Goal: Information Seeking & Learning: Check status

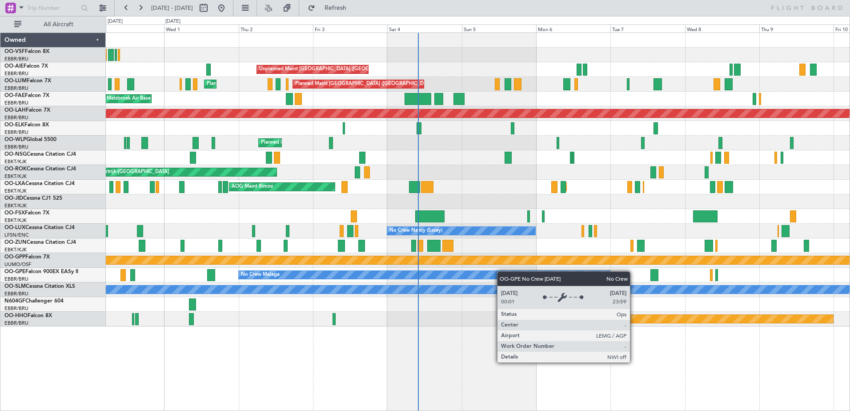
click at [446, 275] on div "Unplanned Maint [GEOGRAPHIC_DATA] ([GEOGRAPHIC_DATA]) Planned Maint [GEOGRAPHIC…" at bounding box center [478, 179] width 744 height 293
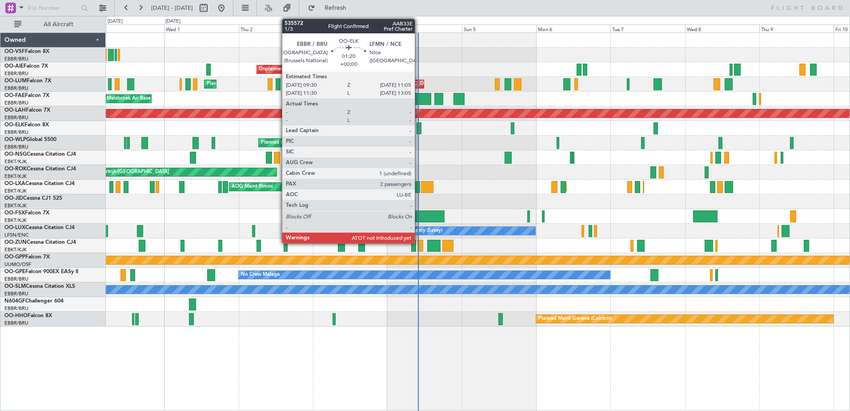
click at [419, 132] on div at bounding box center [419, 128] width 5 height 12
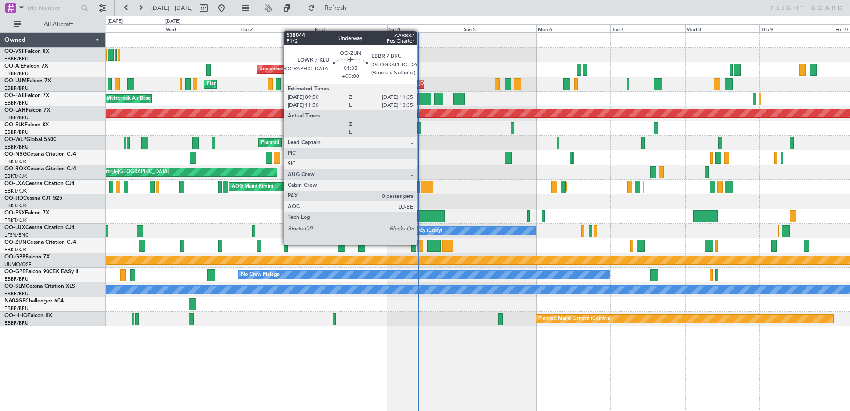
click at [421, 245] on div at bounding box center [421, 246] width 6 height 12
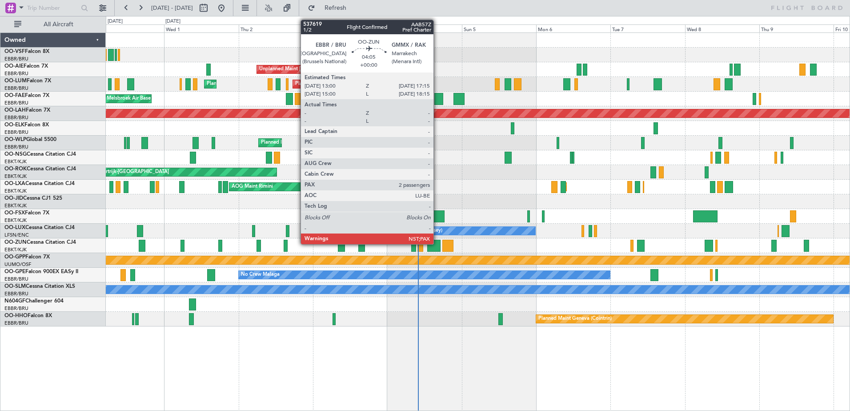
click at [438, 244] on div at bounding box center [433, 246] width 13 height 12
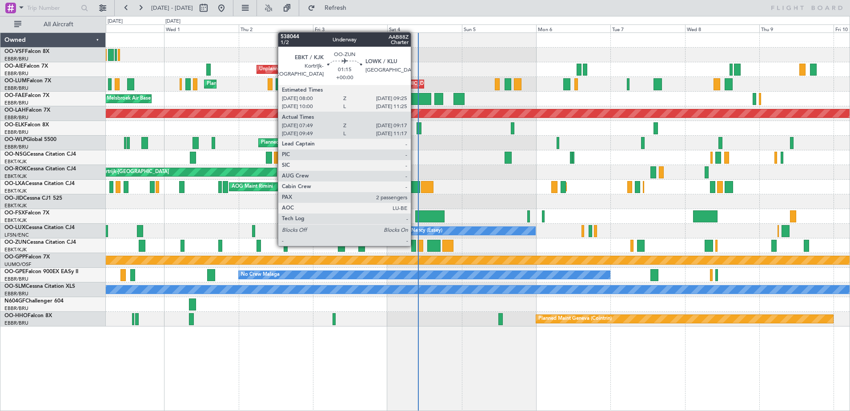
click at [415, 244] on div at bounding box center [413, 246] width 5 height 12
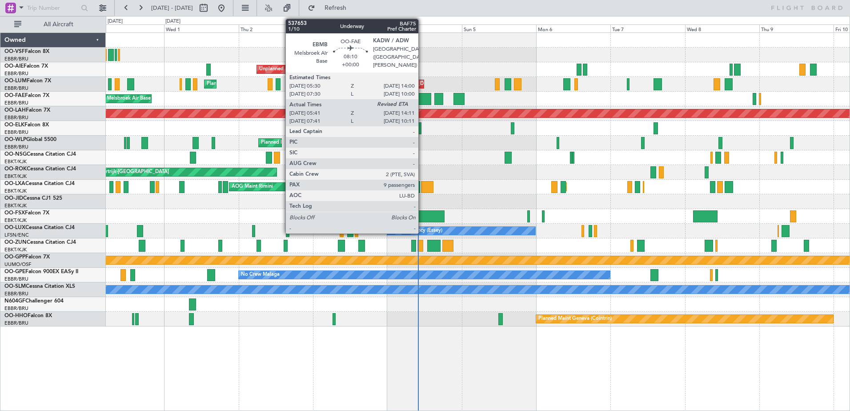
click at [422, 100] on div at bounding box center [418, 99] width 27 height 12
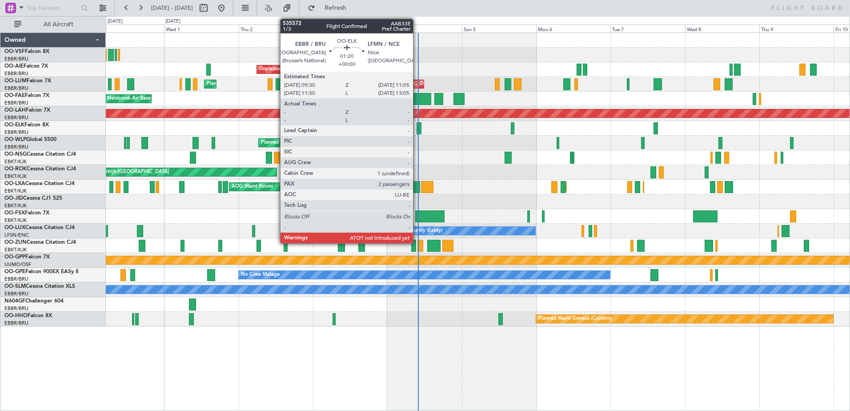
click at [417, 126] on div at bounding box center [419, 128] width 5 height 12
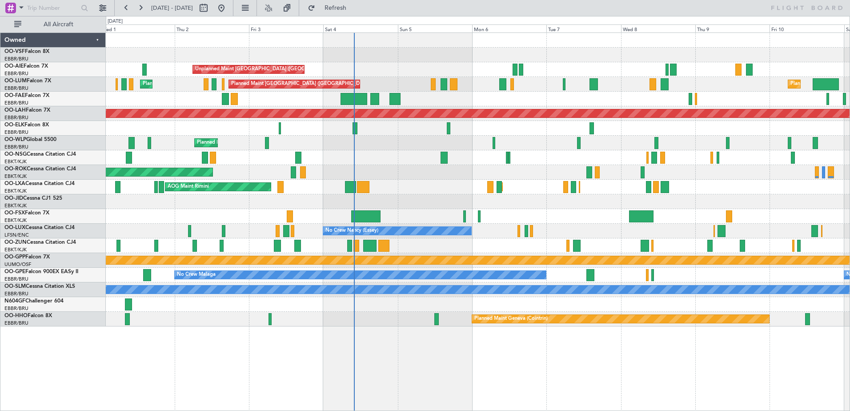
click at [446, 318] on div "Unplanned Maint [GEOGRAPHIC_DATA] ([GEOGRAPHIC_DATA]) Planned Maint [GEOGRAPHIC…" at bounding box center [478, 179] width 744 height 293
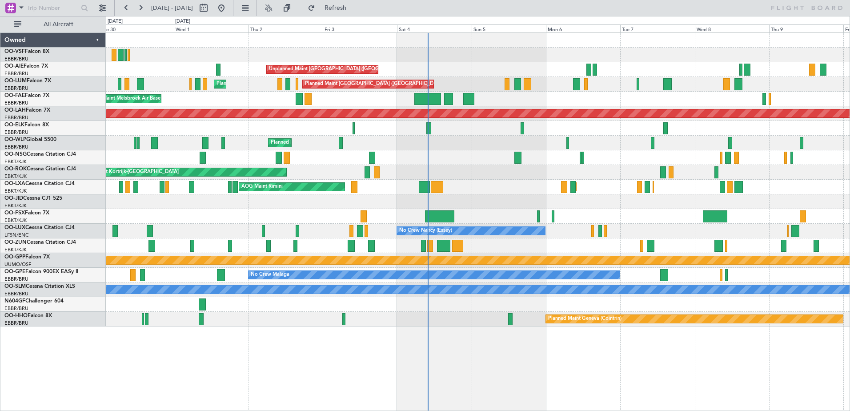
click at [519, 327] on div "Unplanned Maint [GEOGRAPHIC_DATA] ([GEOGRAPHIC_DATA]) Planned Maint [GEOGRAPHIC…" at bounding box center [478, 221] width 744 height 378
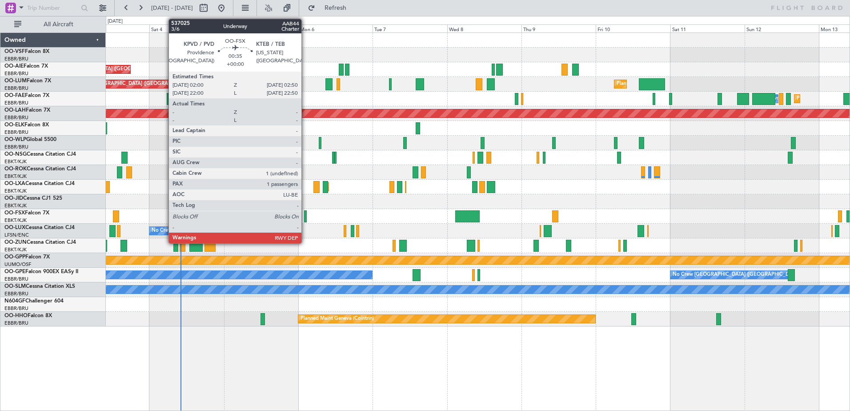
click at [305, 221] on div at bounding box center [305, 216] width 3 height 12
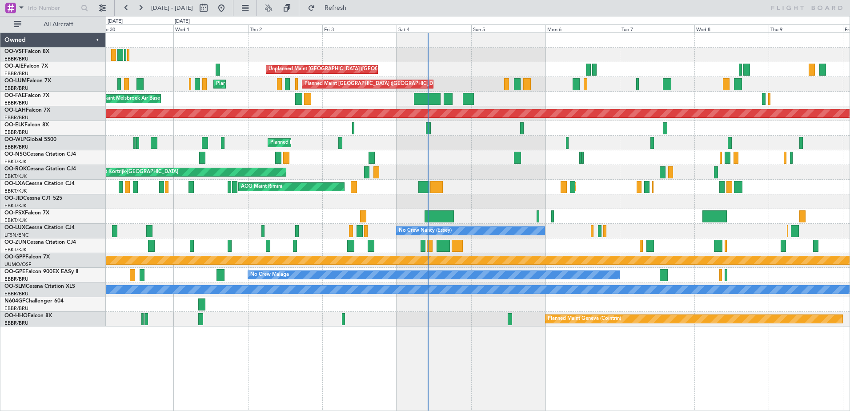
click at [445, 294] on div "A/C Unavailable [GEOGRAPHIC_DATA]" at bounding box center [478, 289] width 744 height 15
